Goal: Information Seeking & Learning: Learn about a topic

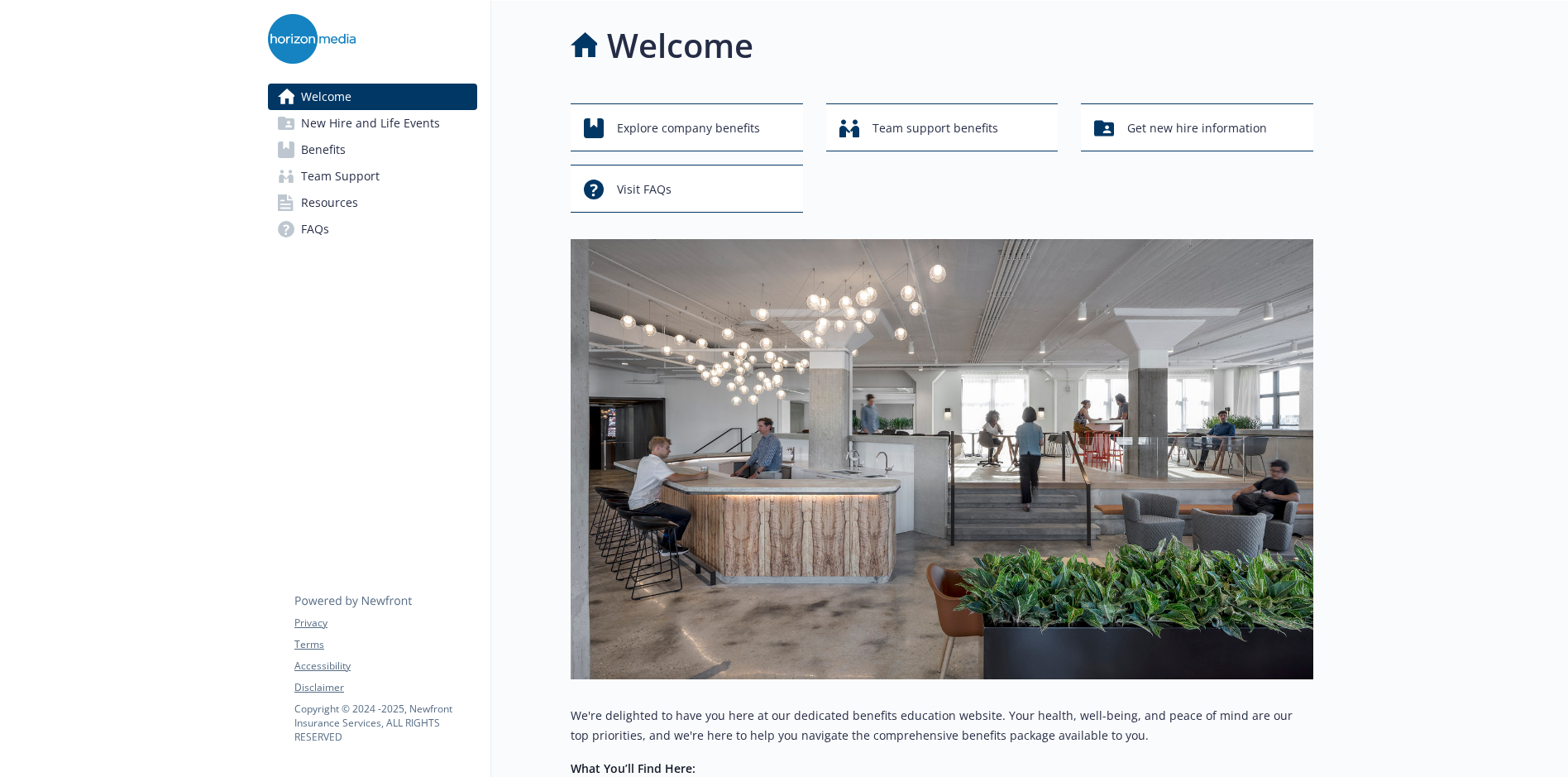
click at [331, 153] on span "Benefits" at bounding box center [323, 150] width 45 height 26
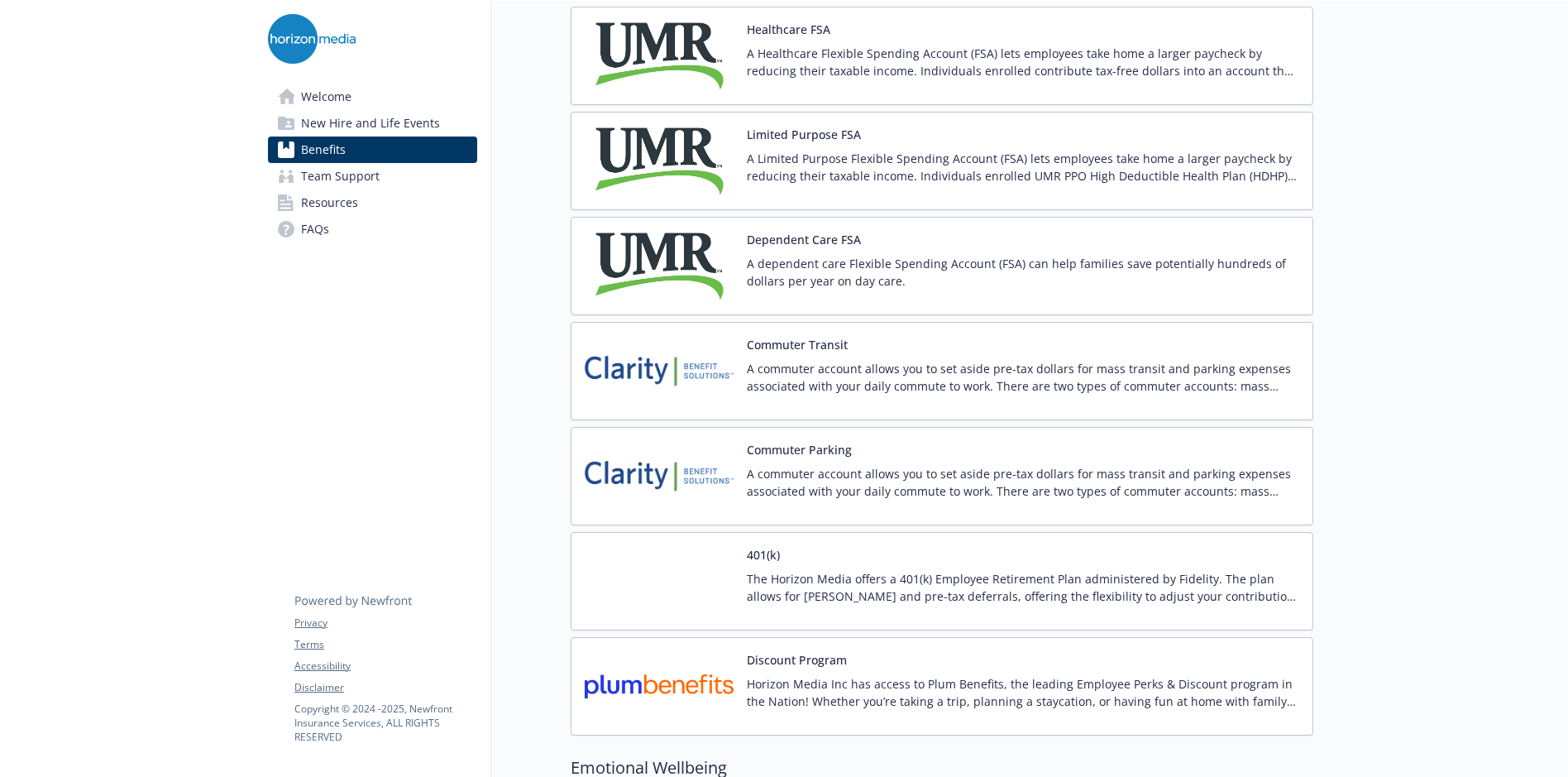
scroll to position [2463, 0]
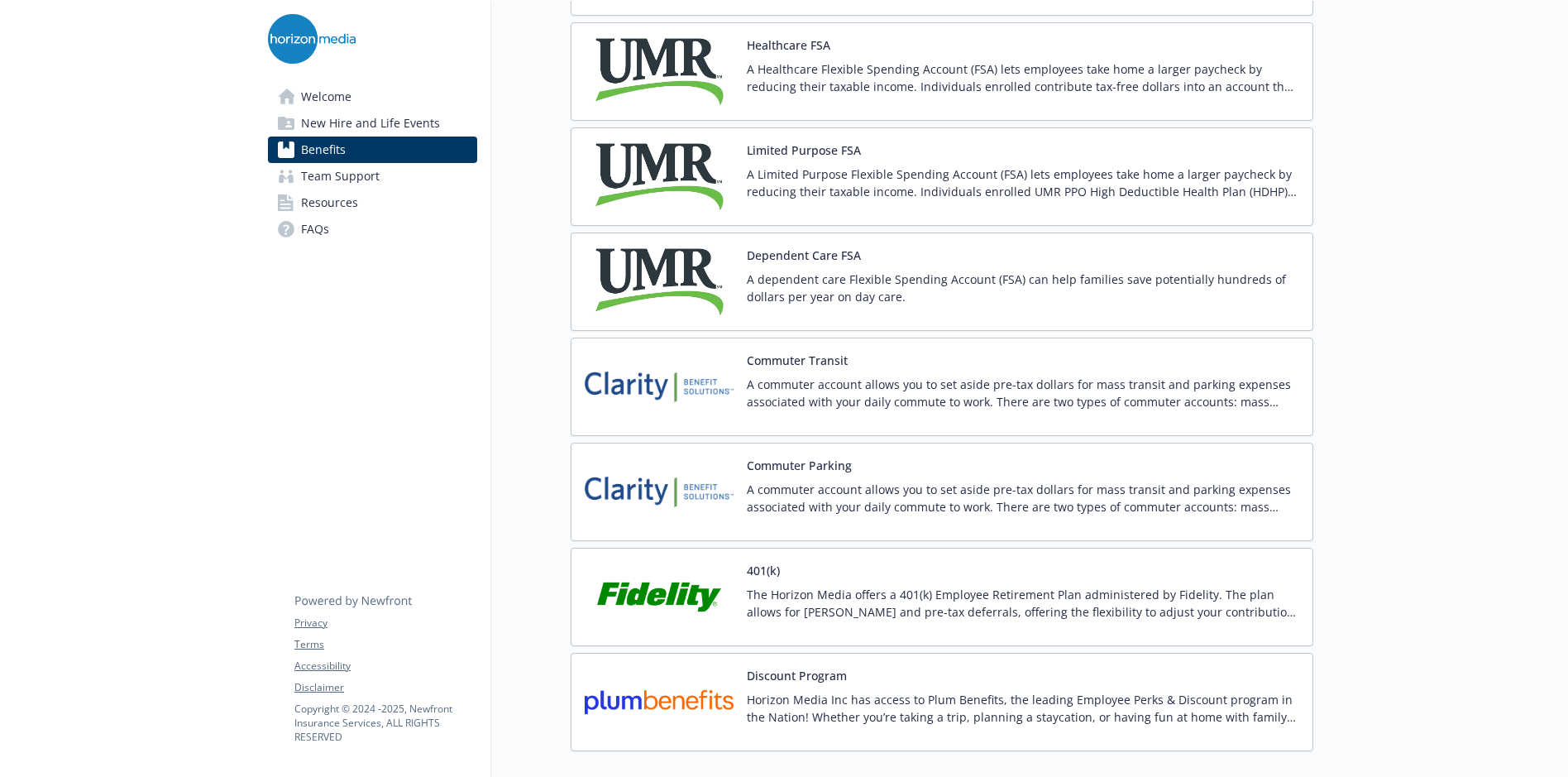
click at [810, 257] on button "Dependent Care FSA" at bounding box center [803, 255] width 114 height 17
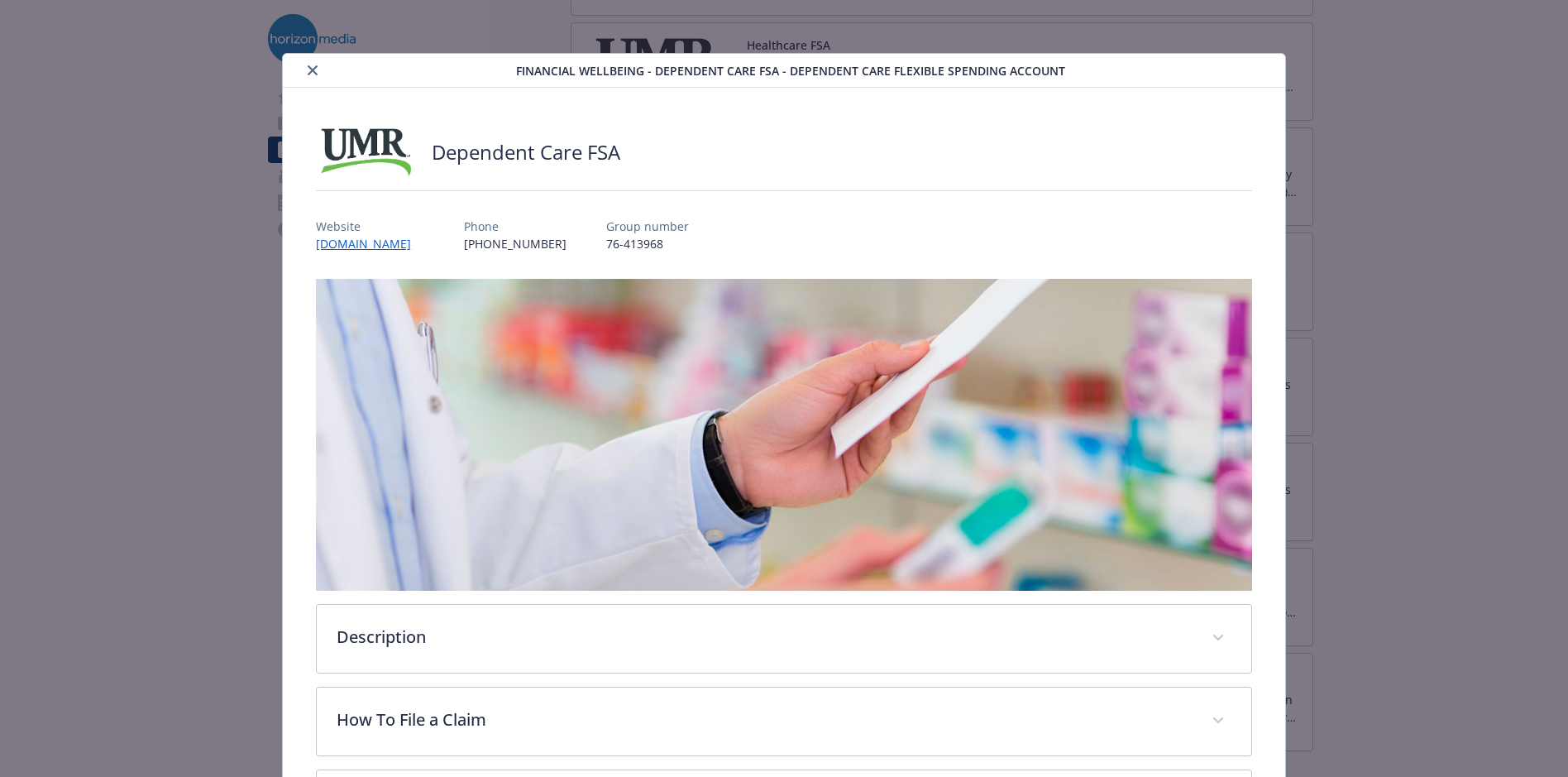
scroll to position [2463, 0]
